Goal: Task Accomplishment & Management: Manage account settings

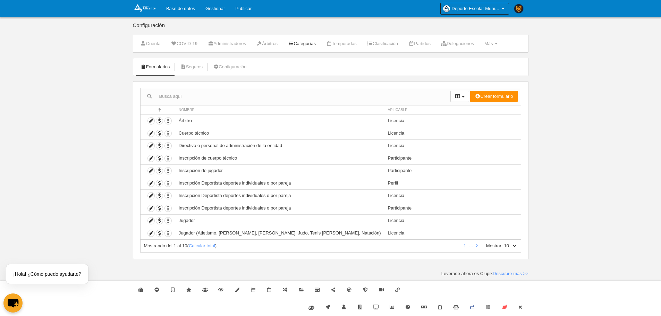
click at [312, 43] on link "Categorías" at bounding box center [301, 44] width 35 height 10
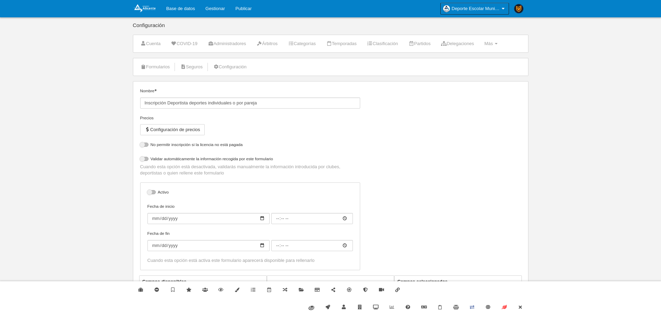
select select "selected"
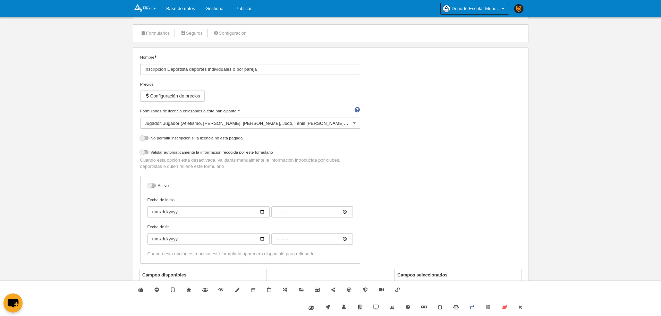
scroll to position [35, 0]
click at [155, 182] on label at bounding box center [152, 184] width 10 height 6
click at [152, 184] on input "checkbox" at bounding box center [150, 186] width 5 height 5
checkbox input "true"
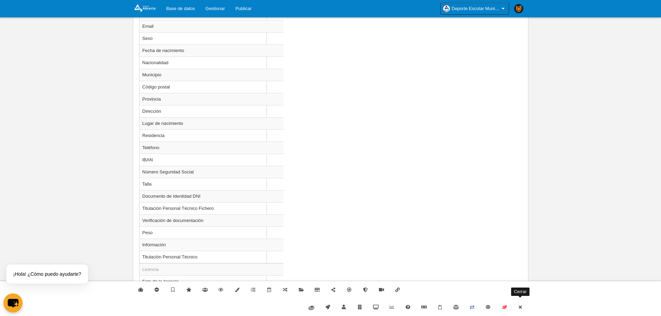
click at [525, 299] on link "Cerrar" at bounding box center [520, 307] width 16 height 17
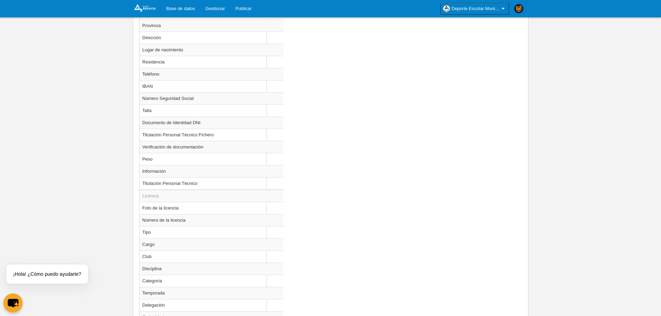
scroll to position [647, 0]
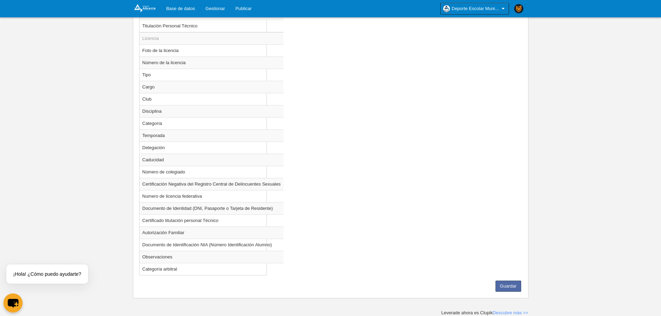
click at [511, 285] on button "Guardar" at bounding box center [508, 286] width 26 height 11
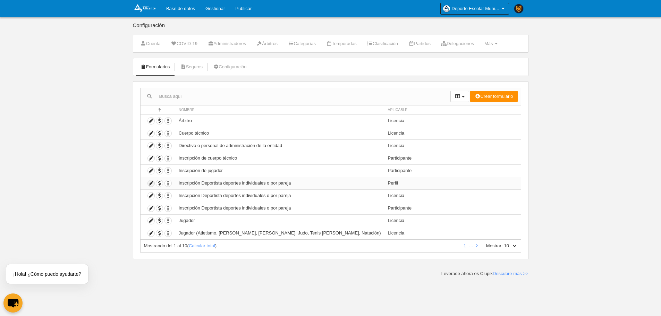
click at [154, 184] on icon at bounding box center [151, 183] width 7 height 7
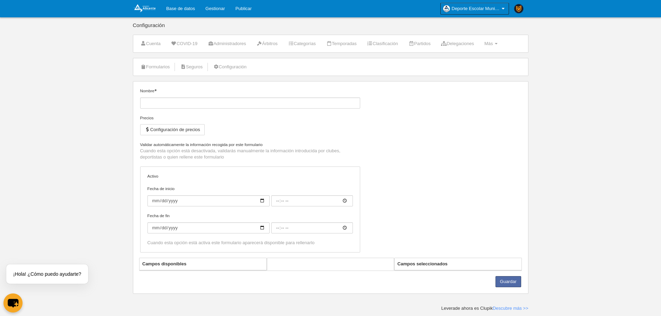
type input "Inscripción Deportista deportes individuales o por pareja"
checkbox input "true"
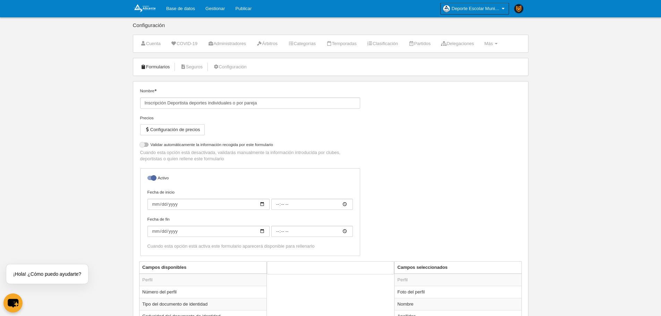
click at [160, 69] on link "Formularios" at bounding box center [155, 67] width 37 height 10
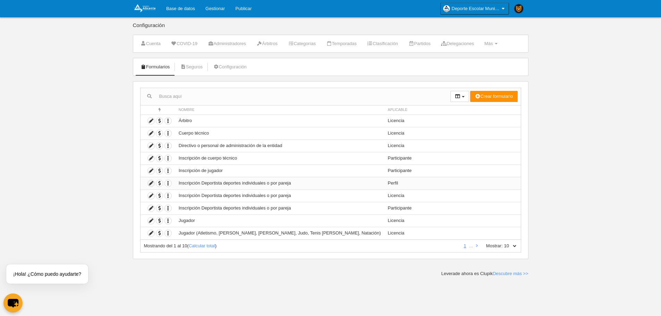
click at [150, 186] on icon at bounding box center [151, 183] width 7 height 7
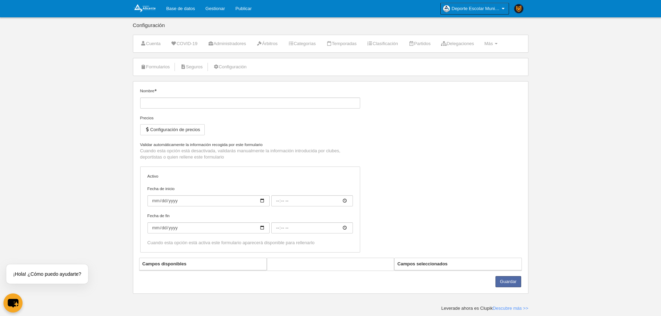
type input "Inscripción Deportista deportes individuales o por pareja"
checkbox input "true"
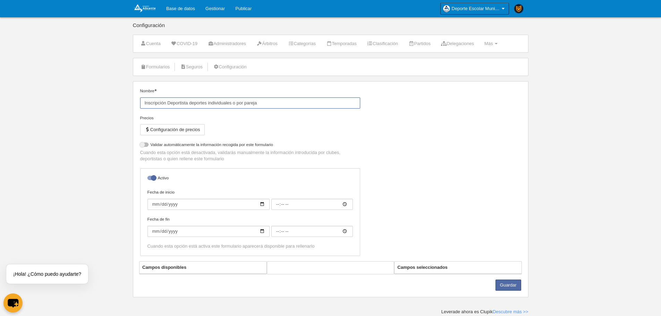
click at [165, 103] on input "Inscripción Deportista deportes individuales o por pareja" at bounding box center [250, 102] width 220 height 11
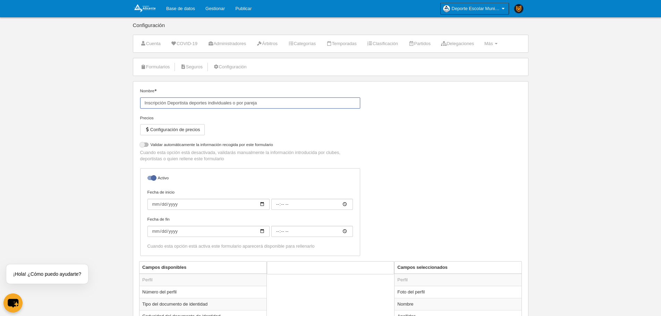
click at [165, 103] on input "Inscripción Deportista deportes individuales o por pareja" at bounding box center [250, 102] width 220 height 11
drag, startPoint x: 165, startPoint y: 104, endPoint x: 128, endPoint y: 102, distance: 36.8
click at [128, 102] on body "Base de datos Gestionar Publicar Deporte Escolar Municipal de Alicante Ajustes …" at bounding box center [330, 158] width 661 height 316
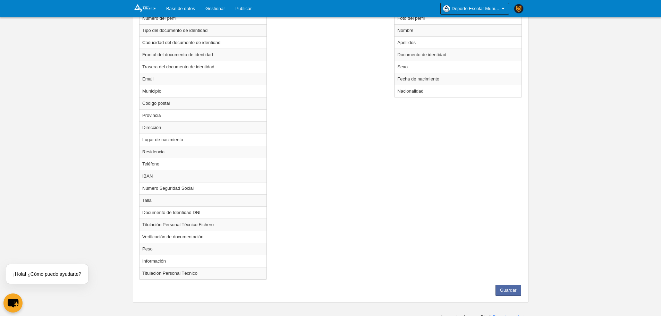
scroll to position [278, 0]
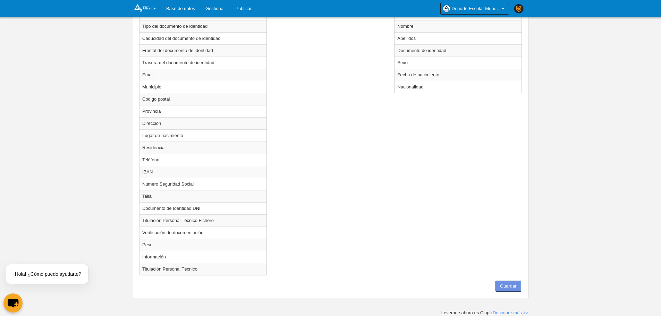
type input "Perfil Deportista deportes individuales o por pareja"
click at [504, 290] on button "Guardar" at bounding box center [508, 286] width 26 height 11
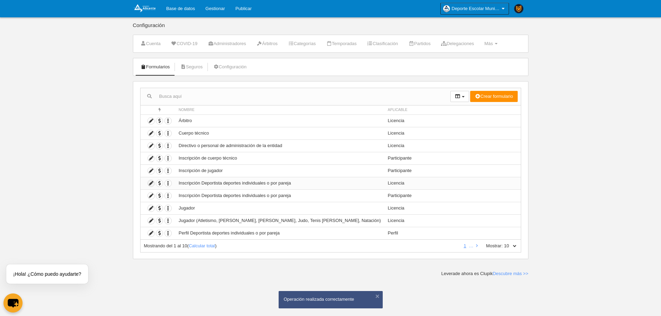
click at [150, 185] on icon at bounding box center [151, 183] width 7 height 7
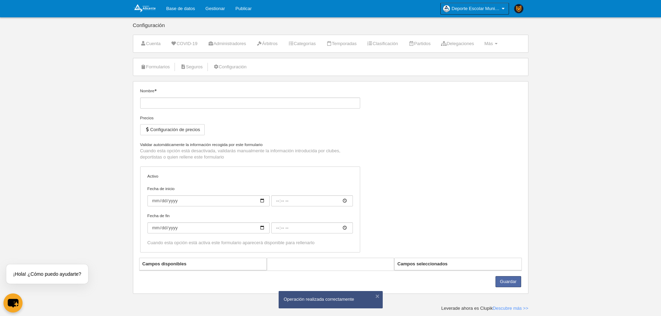
type input "Inscripción Deportista deportes individuales o por pareja"
checkbox input "true"
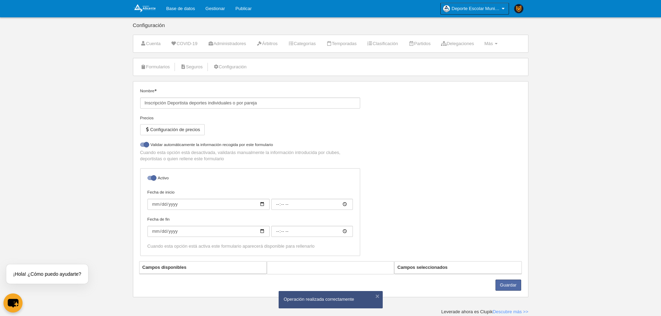
select select "selected"
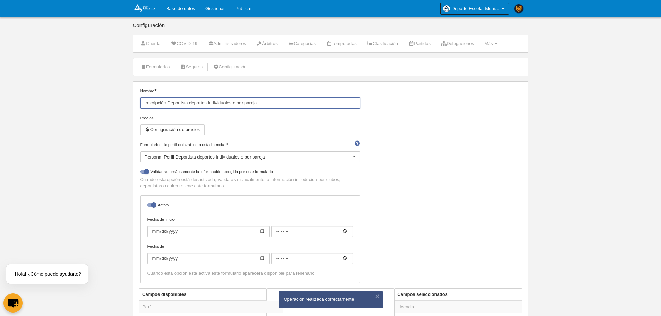
drag, startPoint x: 167, startPoint y: 103, endPoint x: 138, endPoint y: 102, distance: 28.8
click at [138, 102] on div "Nombre Inscripción Deportista deportes individuales o por pareja" at bounding box center [249, 101] width 225 height 27
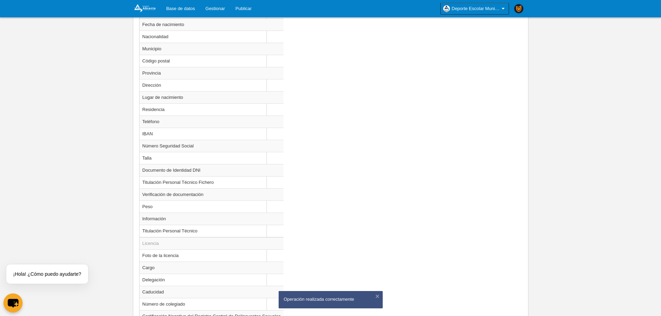
scroll to position [560, 0]
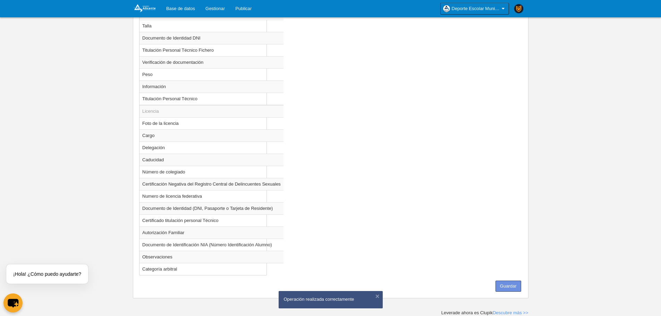
type input "Licencia Deportista deportes individuales o por pareja"
click at [515, 290] on button "Guardar" at bounding box center [508, 286] width 26 height 11
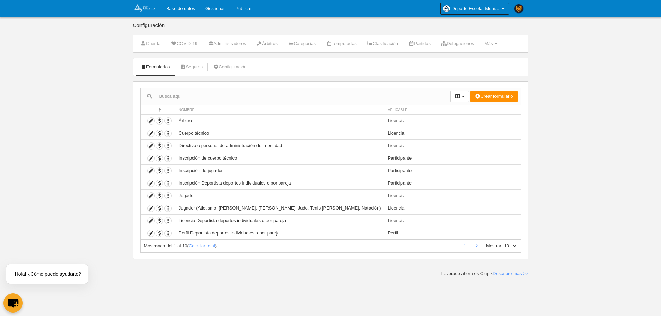
click at [147, 13] on link at bounding box center [144, 8] width 28 height 17
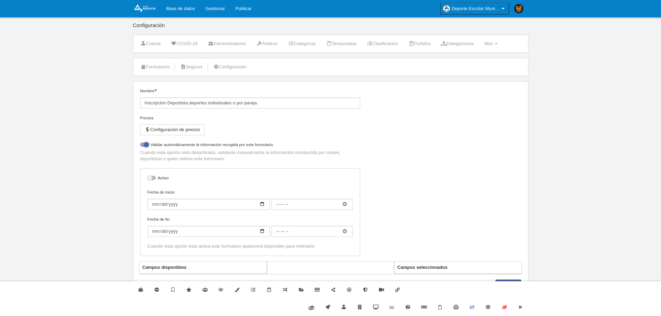
select select "selected"
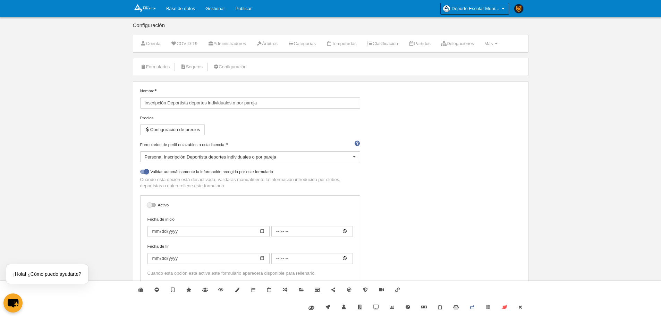
click at [161, 204] on label "Activo" at bounding box center [249, 206] width 205 height 8
click at [152, 205] on input "checkbox" at bounding box center [150, 207] width 5 height 5
checkbox input "true"
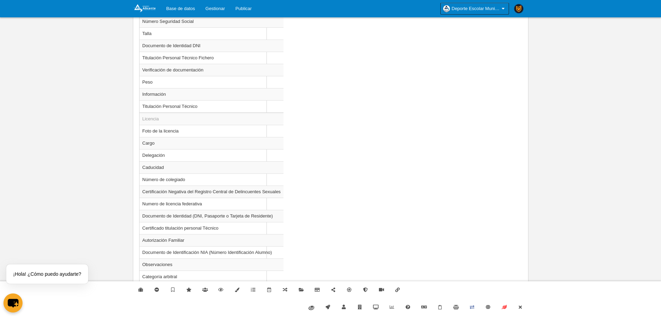
scroll to position [560, 0]
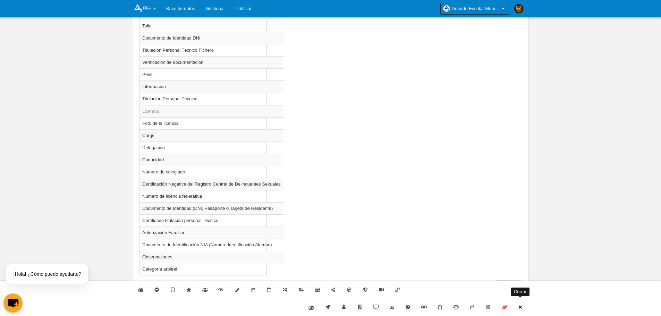
click at [521, 306] on icon at bounding box center [520, 307] width 6 height 5
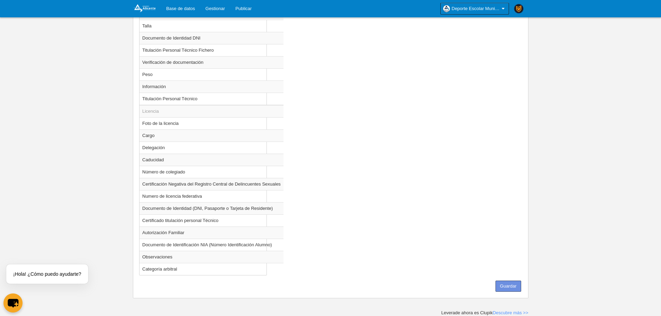
click at [510, 289] on button "Guardar" at bounding box center [508, 286] width 26 height 11
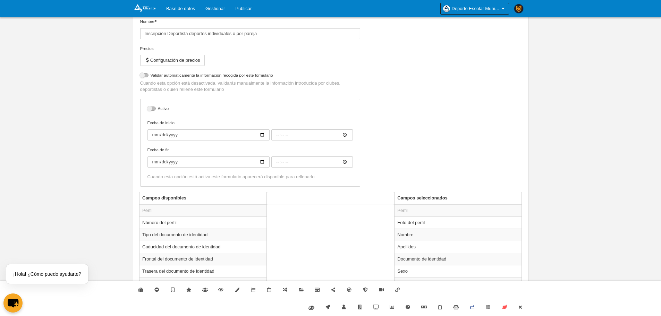
click at [163, 111] on label "Activo" at bounding box center [249, 109] width 205 height 8
click at [152, 111] on input "checkbox" at bounding box center [150, 110] width 5 height 5
checkbox input "true"
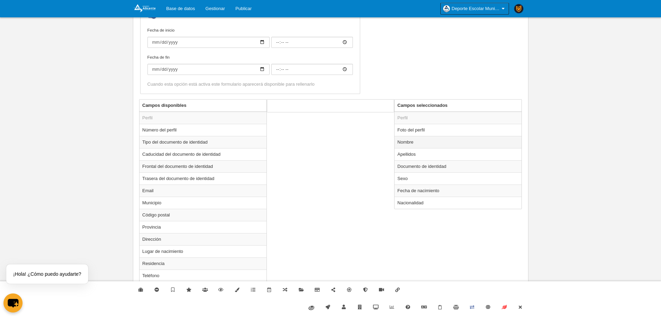
scroll to position [278, 0]
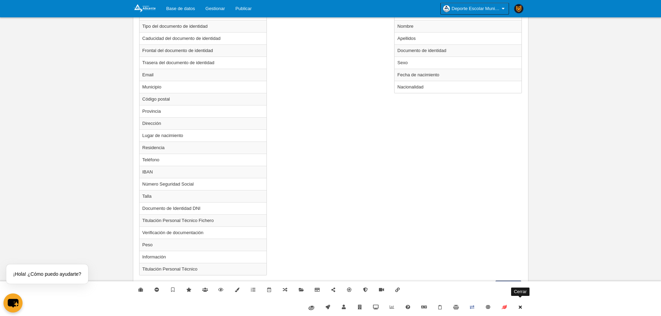
click at [526, 299] on link "Cerrar" at bounding box center [520, 307] width 16 height 17
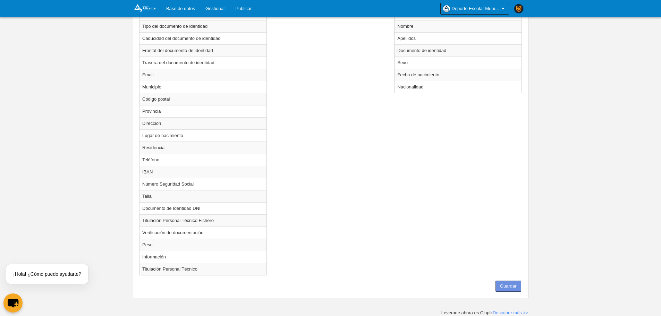
click at [517, 288] on button "Guardar" at bounding box center [508, 286] width 26 height 11
